Goal: Information Seeking & Learning: Check status

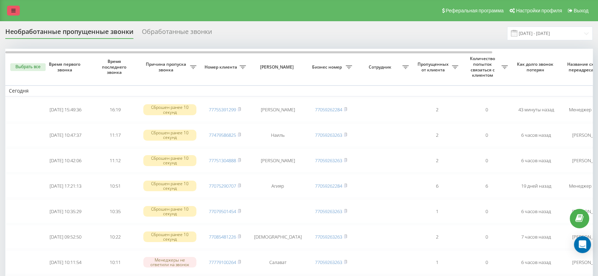
click at [16, 6] on link at bounding box center [13, 11] width 13 height 10
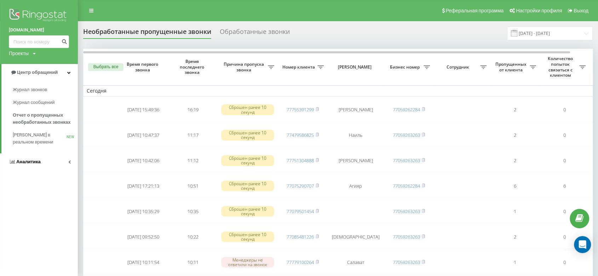
click at [39, 157] on link "Аналитика" at bounding box center [39, 162] width 78 height 17
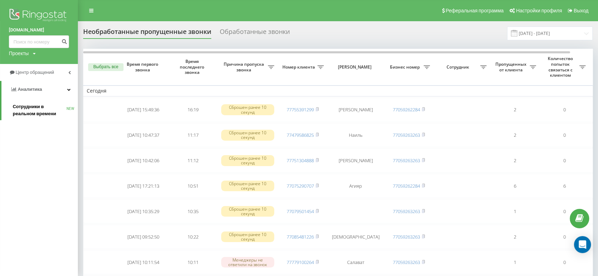
click at [45, 107] on span "Сотрудники в реальном времени" at bounding box center [40, 110] width 54 height 14
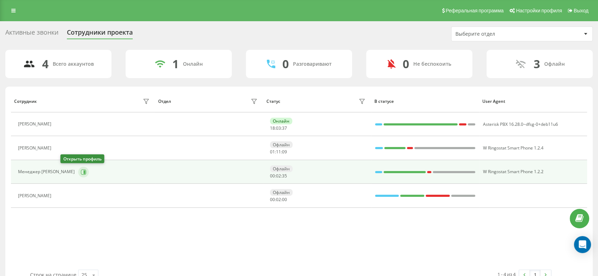
click at [84, 172] on icon at bounding box center [85, 172] width 2 height 4
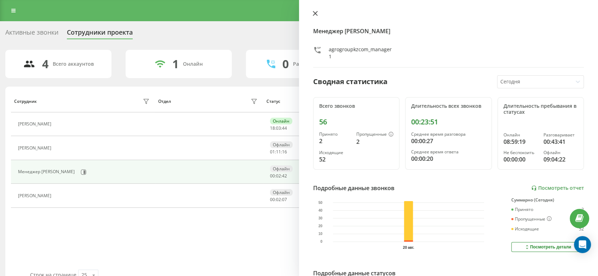
click at [315, 11] on icon at bounding box center [315, 13] width 5 height 5
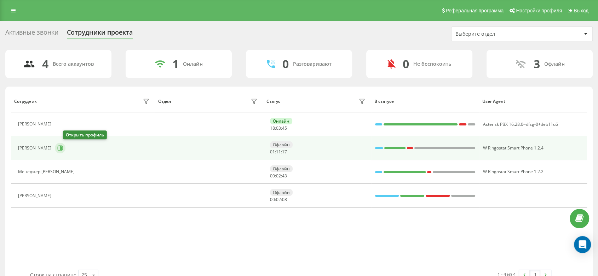
click at [62, 149] on icon at bounding box center [61, 149] width 2 height 4
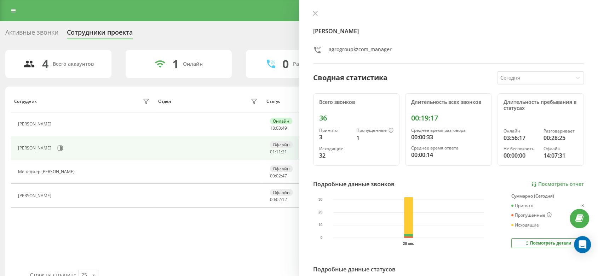
click at [321, 118] on div "36" at bounding box center [356, 118] width 74 height 8
copy div "36"
click at [418, 120] on div "00:19:17" at bounding box center [448, 118] width 74 height 8
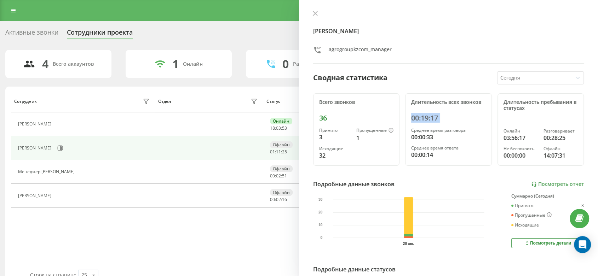
click at [418, 120] on div "00:19:17" at bounding box center [448, 118] width 74 height 8
copy div "00:19:17"
click at [316, 13] on icon at bounding box center [315, 13] width 4 height 4
